Goal: Browse casually

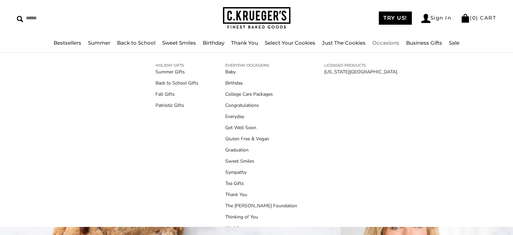
scroll to position [14, 0]
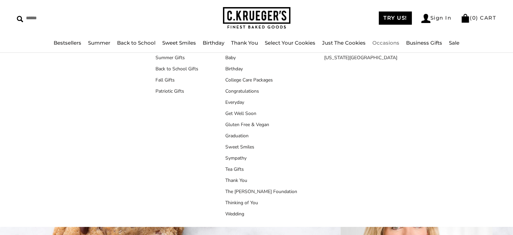
click at [501, 106] on div "HOLIDAY GIFTS Summer Gifts Back to School Gifts Fall Gifts Patriotic Gifts EVER…" at bounding box center [256, 140] width 513 height 174
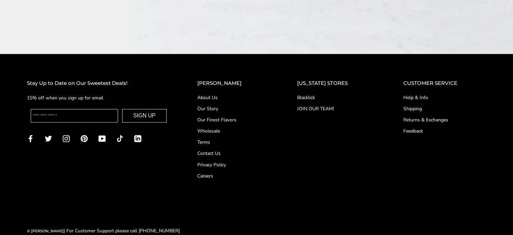
scroll to position [1125, 0]
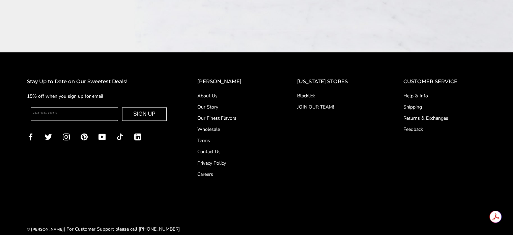
click at [219, 103] on link "Our Story" at bounding box center [233, 106] width 73 height 7
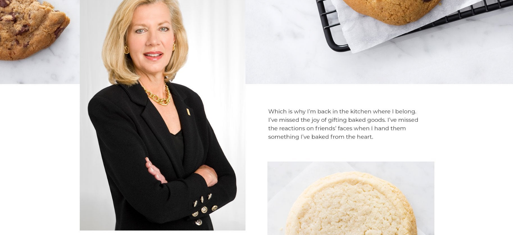
scroll to position [329, 0]
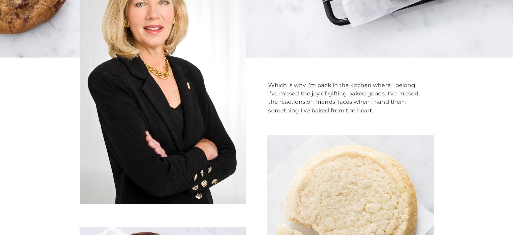
click at [197, 184] on img at bounding box center [256, 89] width 513 height 653
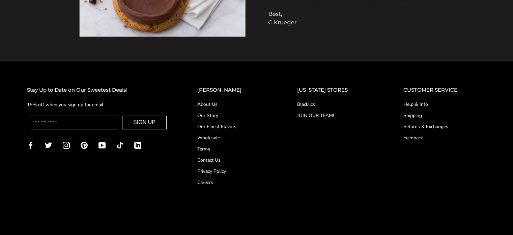
scroll to position [685, 0]
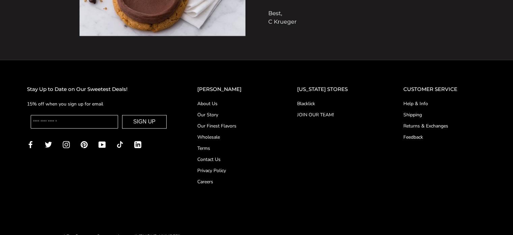
click at [225, 136] on link "Wholesale" at bounding box center [233, 136] width 73 height 7
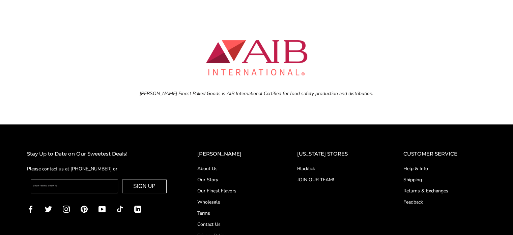
scroll to position [2725, 0]
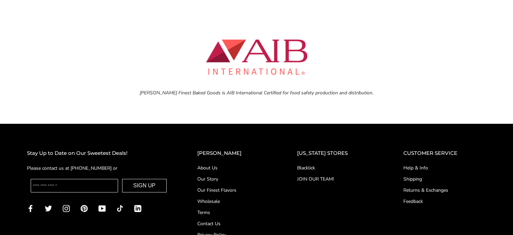
click at [225, 136] on footer "Stay Up to Date on Our Sweetest Deals! Please contact us at +1 (844) 425-4843 o…" at bounding box center [256, 220] width 513 height 195
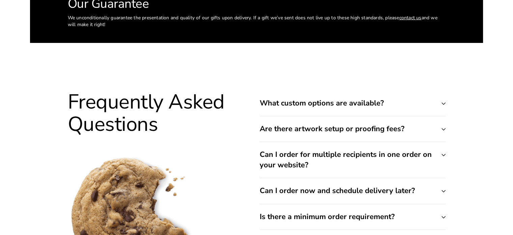
scroll to position [2289, 0]
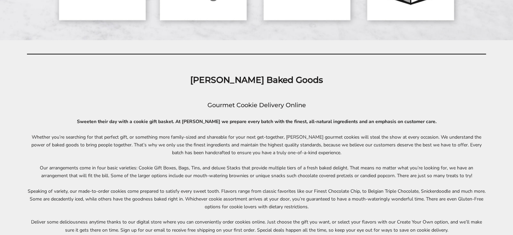
scroll to position [2396, 0]
